Goal: Information Seeking & Learning: Compare options

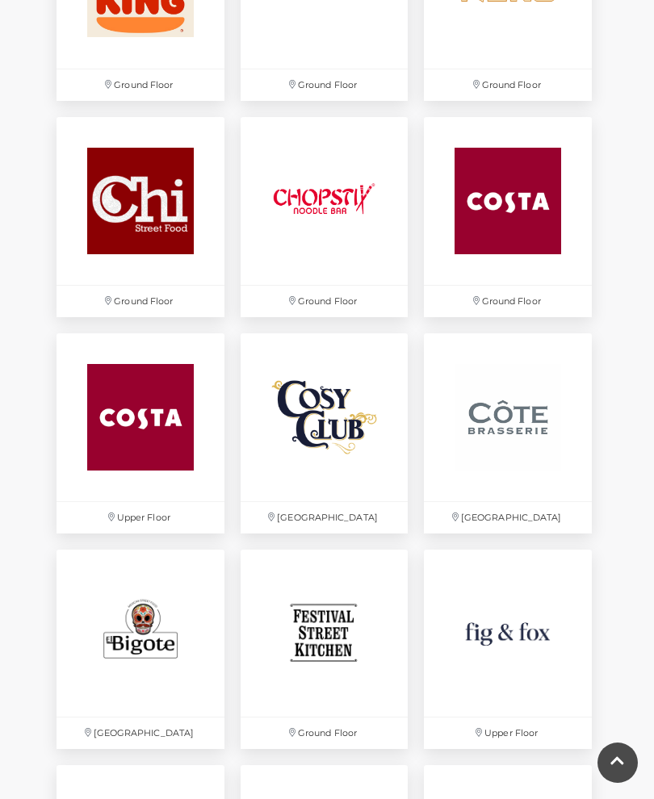
scroll to position [1643, 0]
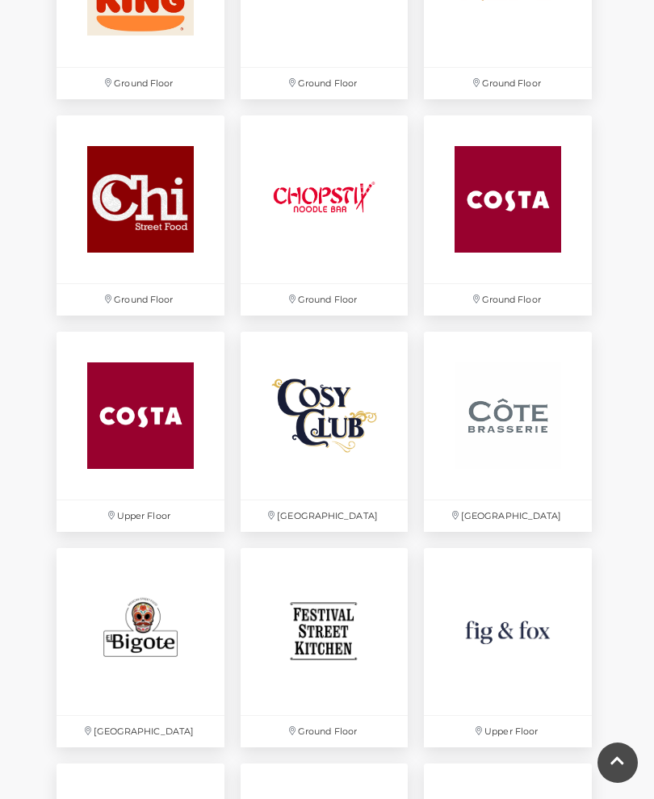
click at [346, 436] on img at bounding box center [325, 416] width 168 height 168
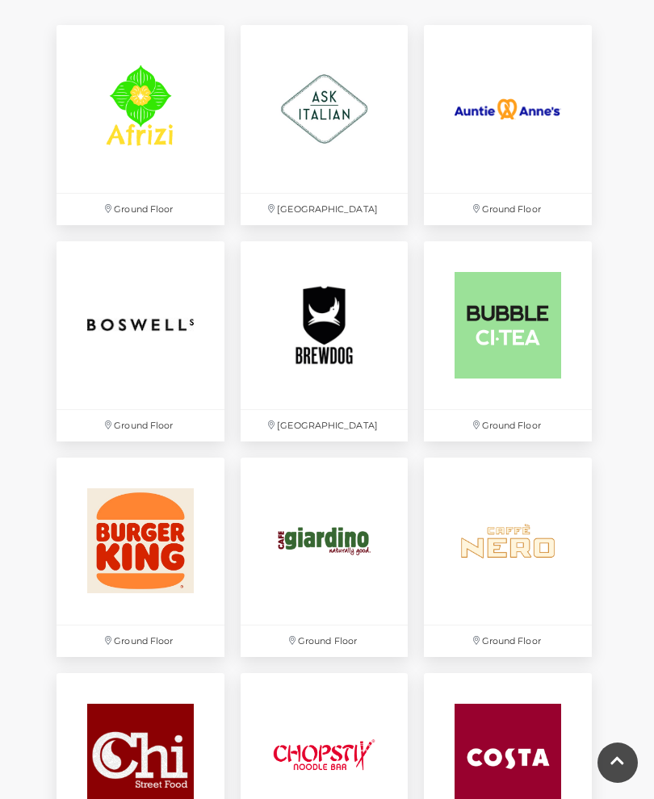
scroll to position [1077, 0]
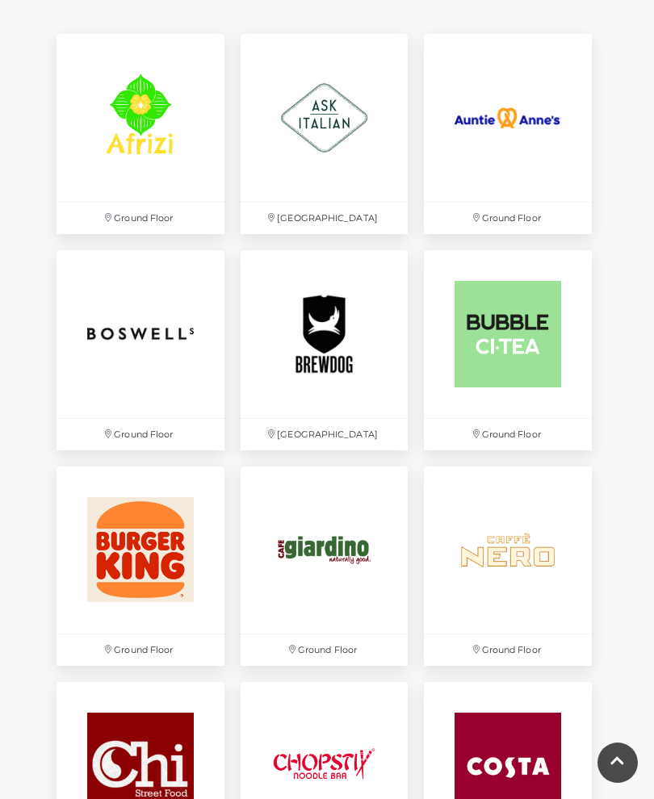
click at [342, 124] on img at bounding box center [325, 118] width 168 height 168
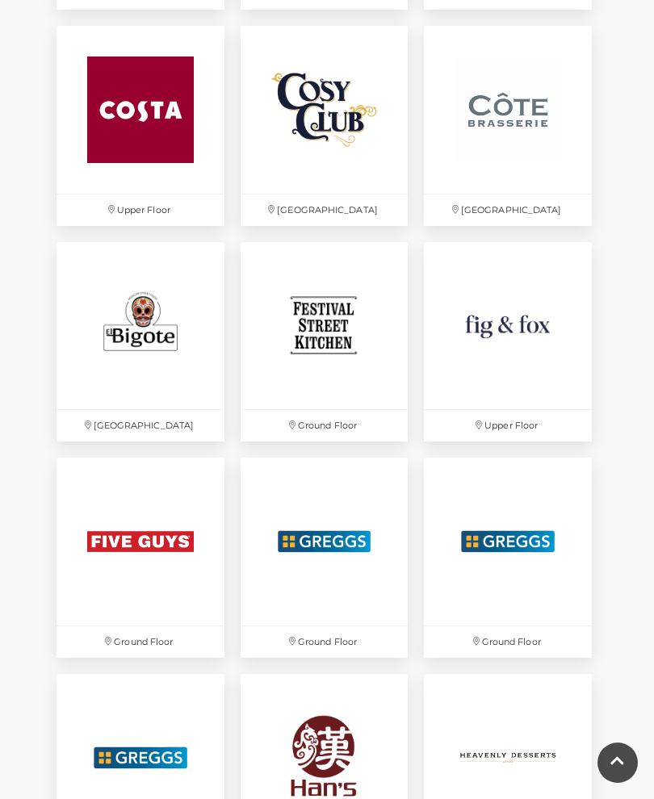
scroll to position [1961, 0]
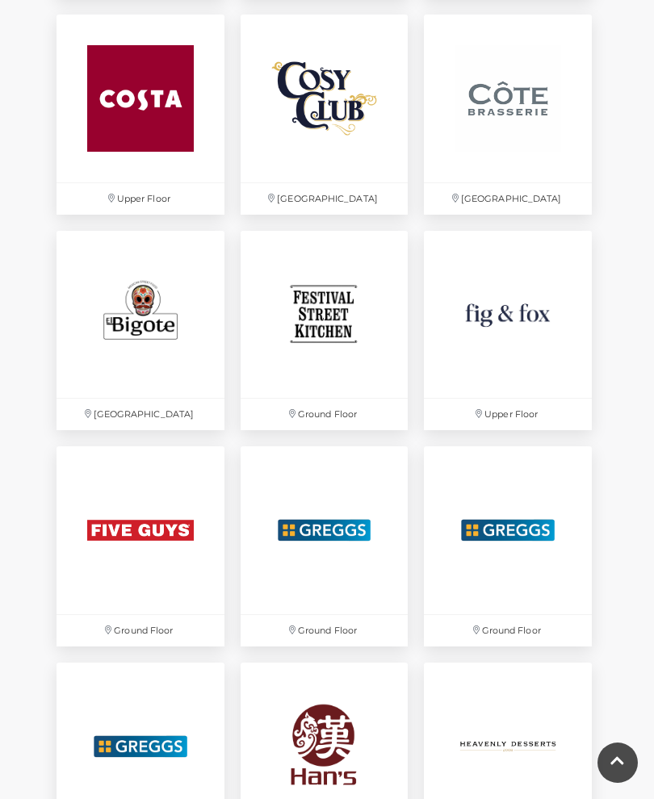
click at [162, 542] on img at bounding box center [141, 530] width 168 height 168
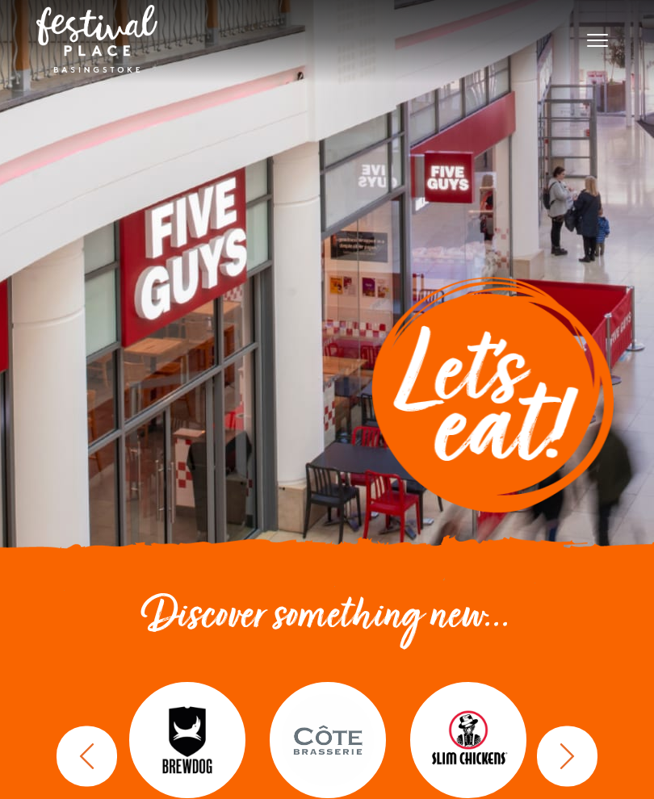
scroll to position [0, 0]
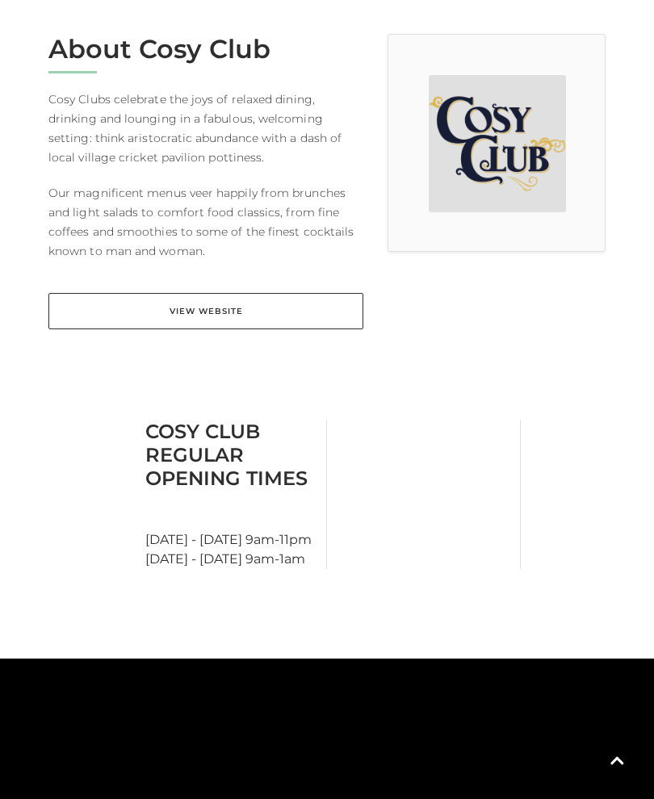
scroll to position [433, 0]
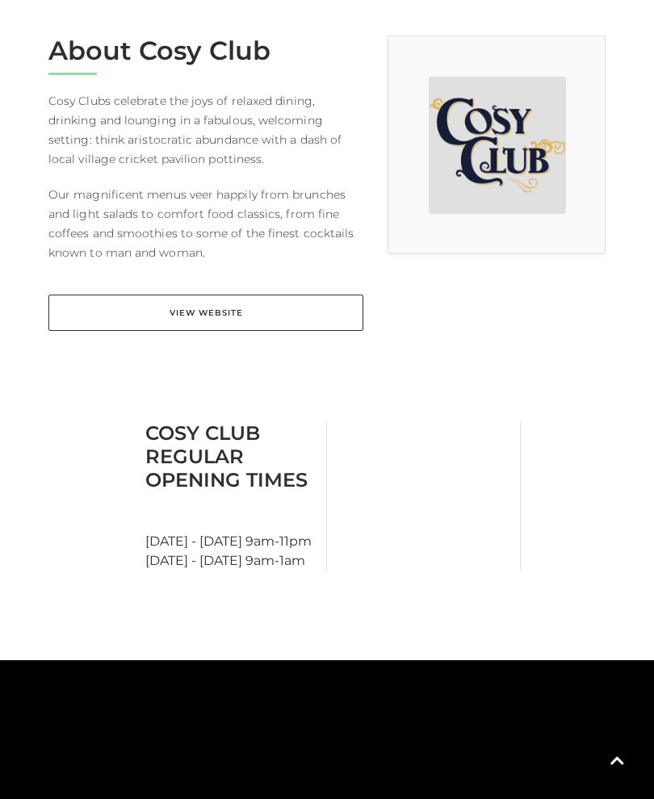
click at [215, 312] on link "View Website" at bounding box center [205, 313] width 315 height 36
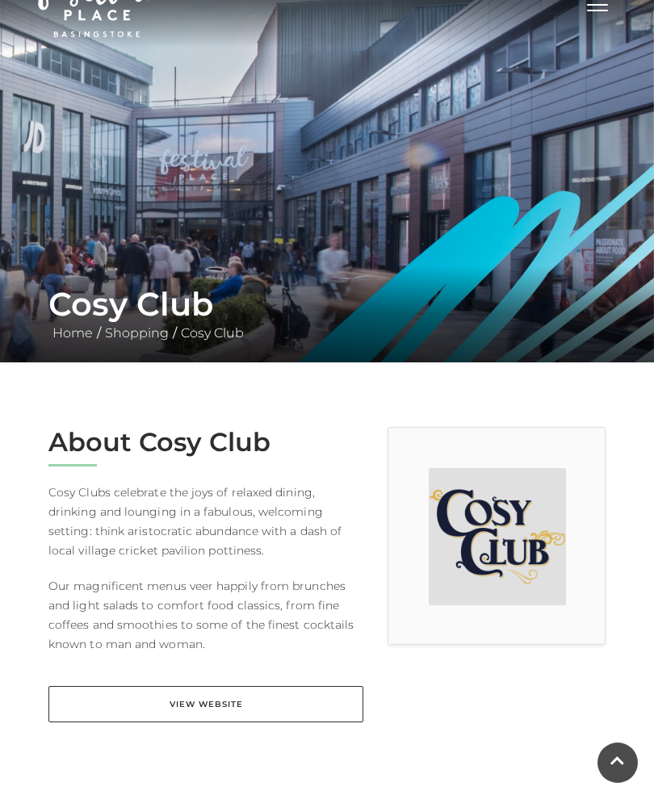
scroll to position [0, 0]
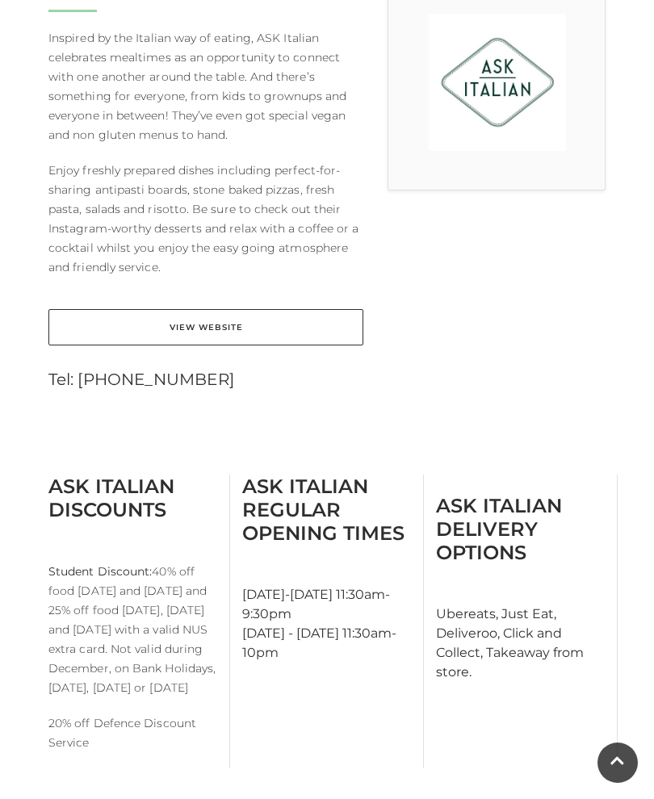
scroll to position [464, 0]
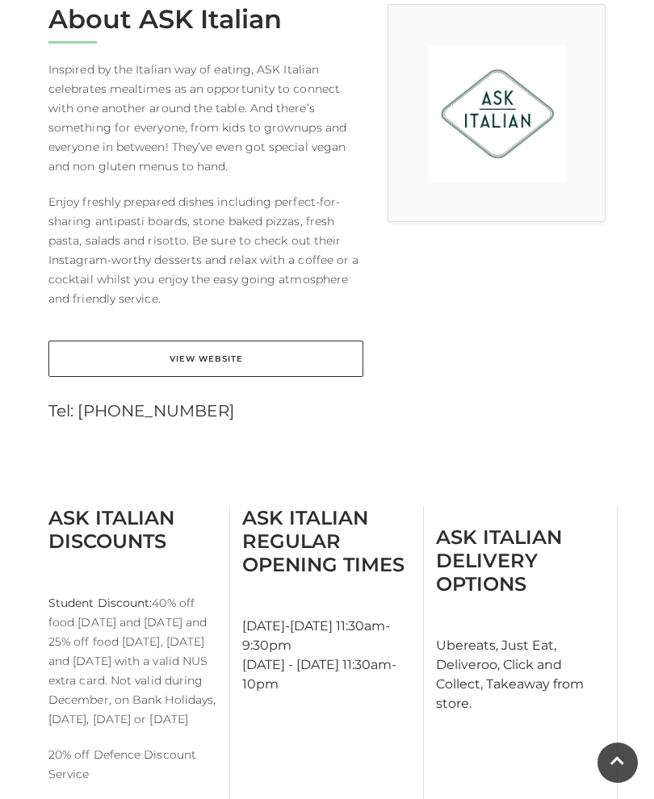
click at [223, 356] on link "View Website" at bounding box center [205, 359] width 315 height 36
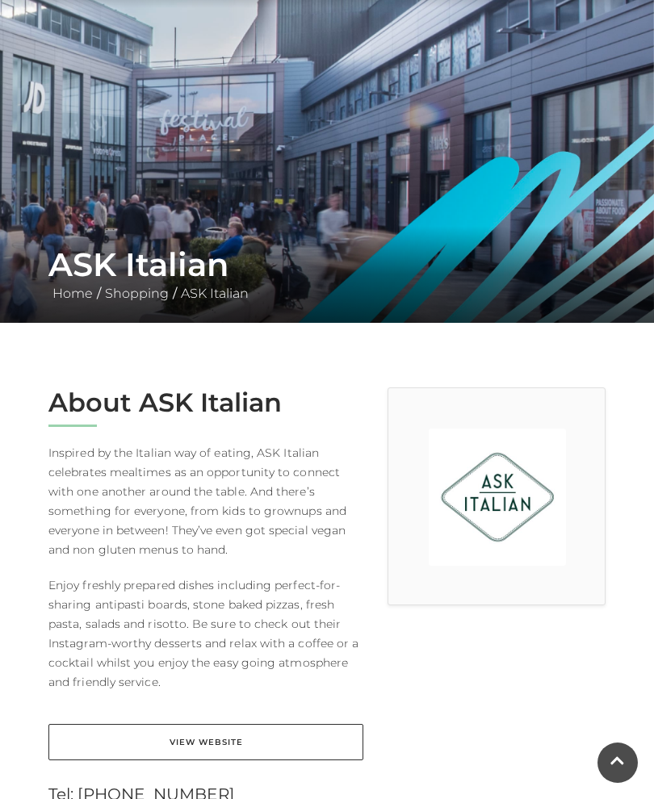
scroll to position [0, 0]
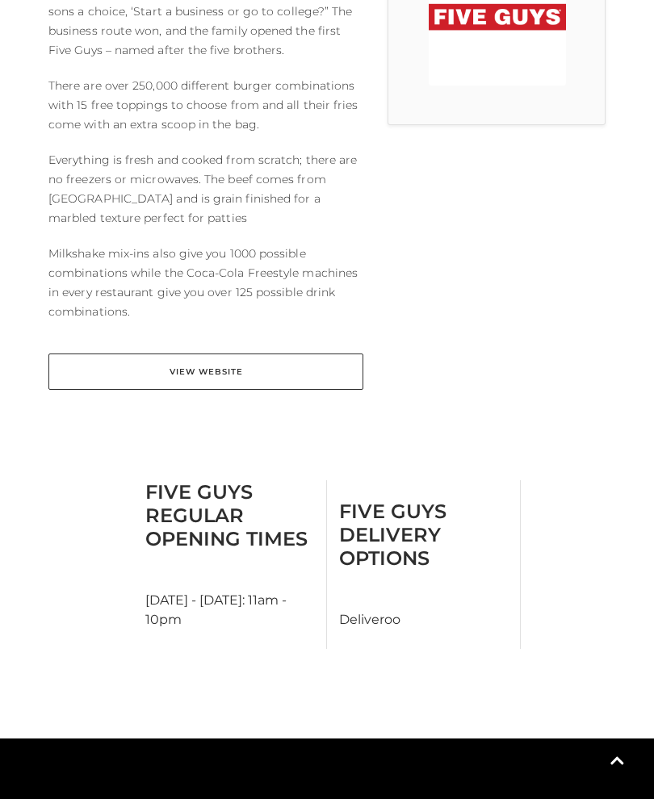
scroll to position [599, 0]
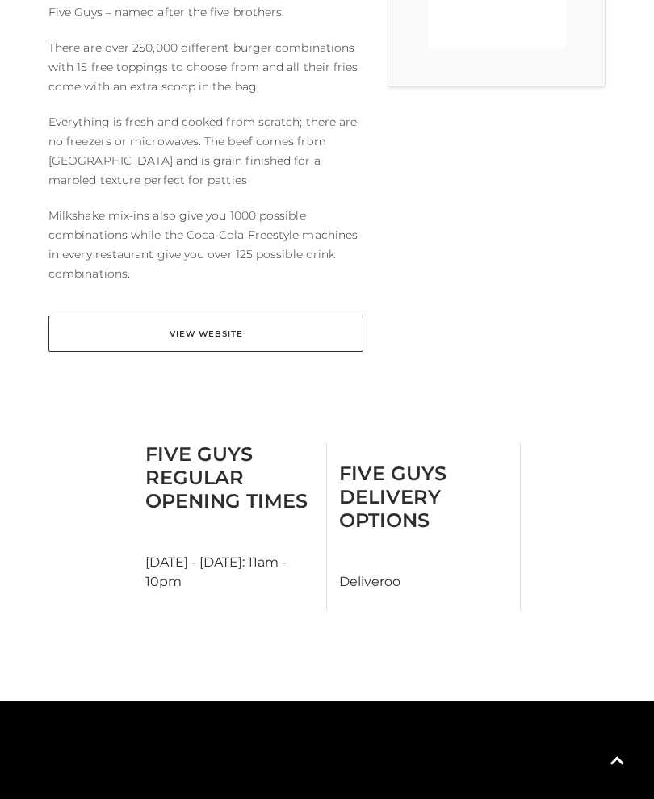
click at [228, 340] on link "View Website" at bounding box center [205, 334] width 315 height 36
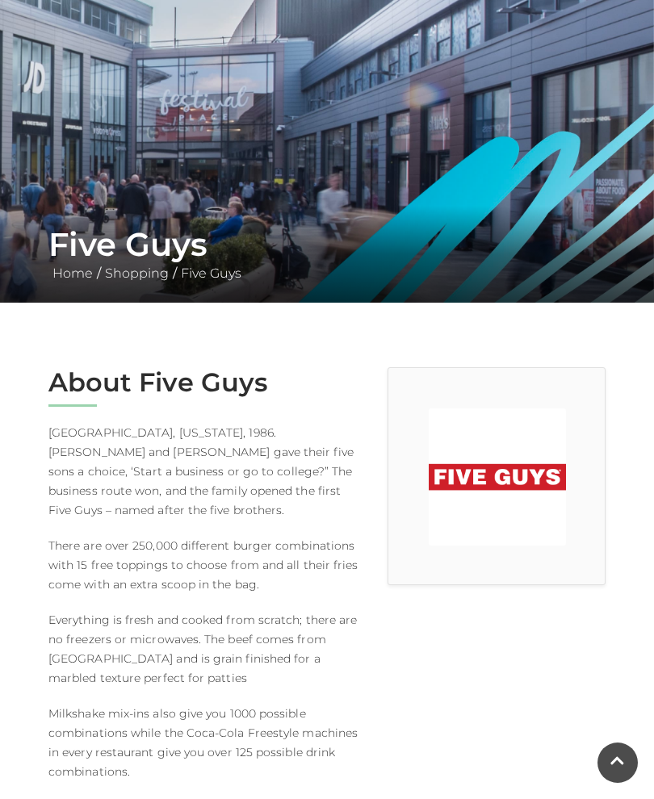
scroll to position [102, 0]
